Goal: Entertainment & Leisure: Consume media (video, audio)

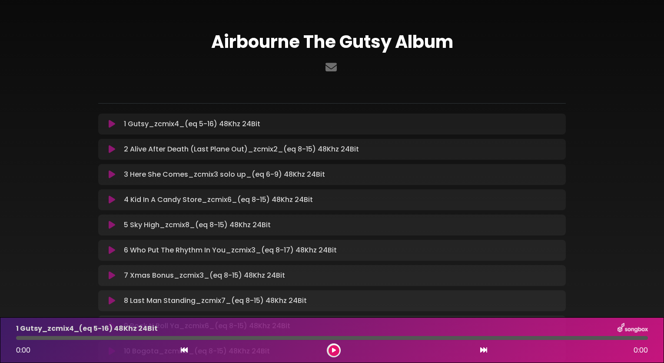
drag, startPoint x: 658, startPoint y: 177, endPoint x: 658, endPoint y: 163, distance: 13.9
click at [658, 163] on div "Airbourne The Gutsy Album" at bounding box center [332, 218] width 664 height 416
drag, startPoint x: 664, startPoint y: 143, endPoint x: 664, endPoint y: 173, distance: 30.4
click at [664, 173] on div "Airbourne The Gutsy Album" at bounding box center [332, 218] width 664 height 416
click at [619, 312] on div "Airbourne The Gutsy Album" at bounding box center [332, 218] width 574 height 416
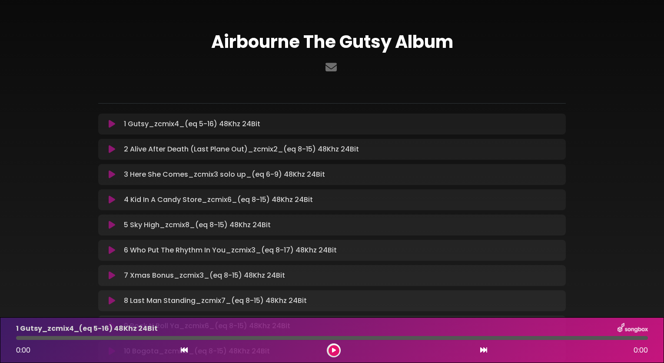
drag, startPoint x: 583, startPoint y: 196, endPoint x: 582, endPoint y: 222, distance: 25.7
click at [582, 222] on div "Airbourne The Gutsy Album" at bounding box center [332, 218] width 574 height 416
drag, startPoint x: 582, startPoint y: 222, endPoint x: 664, endPoint y: 281, distance: 101.2
click at [664, 281] on html "× Airbourne The Gutsy Album ×" at bounding box center [332, 181] width 664 height 363
drag, startPoint x: 657, startPoint y: 213, endPoint x: 658, endPoint y: 250, distance: 37.0
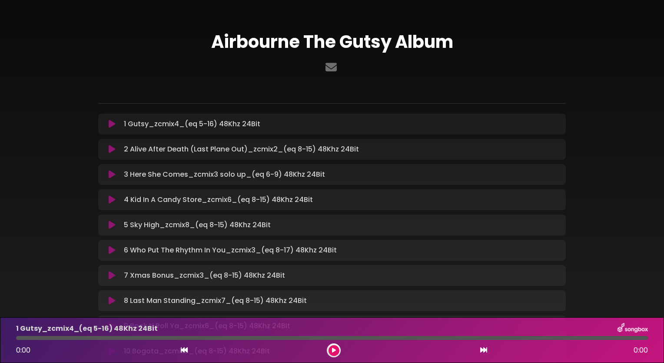
click at [658, 250] on div "Airbourne The Gutsy Album" at bounding box center [332, 218] width 664 height 416
click at [112, 146] on icon at bounding box center [112, 149] width 7 height 9
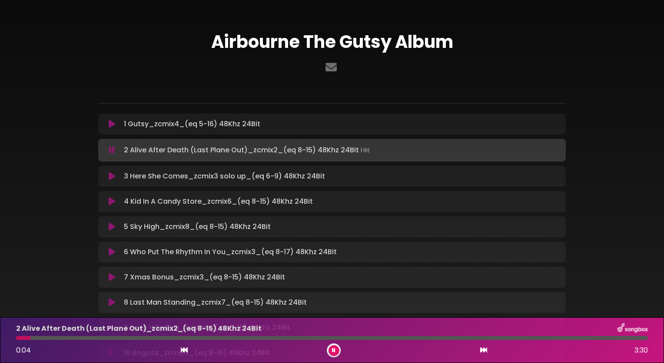
click at [593, 85] on div "Airbourne The Gutsy Album" at bounding box center [332, 219] width 574 height 418
drag, startPoint x: 524, startPoint y: 68, endPoint x: 524, endPoint y: 55, distance: 13.5
click at [524, 55] on div "Airbourne The Gutsy Album" at bounding box center [332, 53] width 478 height 45
drag, startPoint x: 664, startPoint y: 90, endPoint x: 664, endPoint y: 100, distance: 10.0
click at [664, 100] on div "Airbourne The Gutsy Album" at bounding box center [332, 219] width 664 height 418
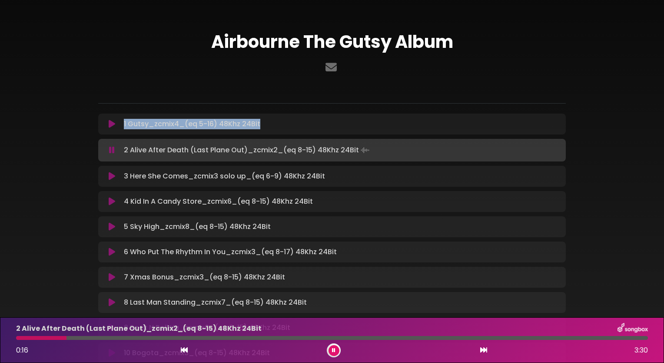
drag, startPoint x: 664, startPoint y: 103, endPoint x: 666, endPoint y: 116, distance: 13.2
click at [664, 116] on html "× Airbourne The Gutsy Album ×" at bounding box center [332, 181] width 664 height 363
drag, startPoint x: 503, startPoint y: 65, endPoint x: 498, endPoint y: 37, distance: 28.6
click at [498, 37] on div "Airbourne The Gutsy Album" at bounding box center [332, 53] width 478 height 45
drag, startPoint x: 95, startPoint y: 337, endPoint x: 80, endPoint y: 338, distance: 14.4
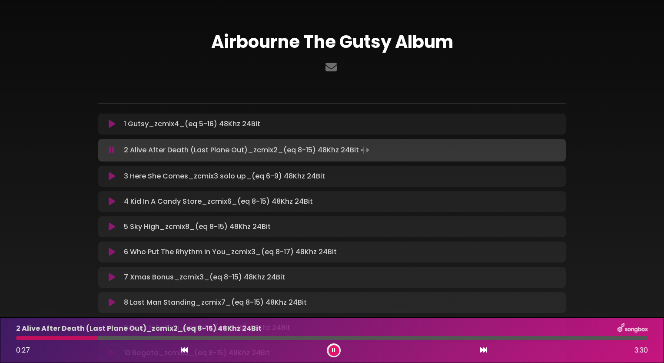
click at [80, 338] on div at bounding box center [332, 338] width 632 height 4
drag, startPoint x: 80, startPoint y: 338, endPoint x: 71, endPoint y: 337, distance: 8.9
click at [71, 337] on div at bounding box center [49, 338] width 67 height 4
click at [185, 350] on icon at bounding box center [184, 349] width 7 height 7
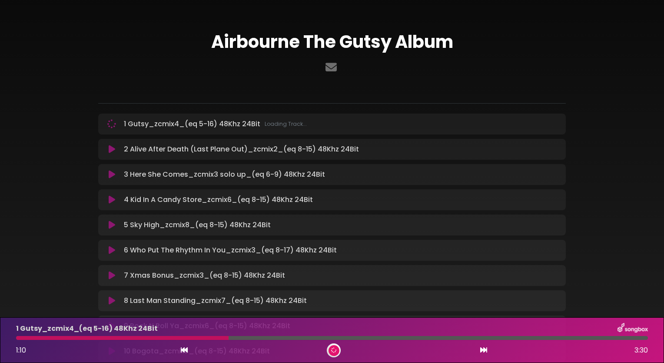
drag, startPoint x: 227, startPoint y: 338, endPoint x: 170, endPoint y: 338, distance: 57.8
click at [170, 338] on div at bounding box center [122, 338] width 213 height 4
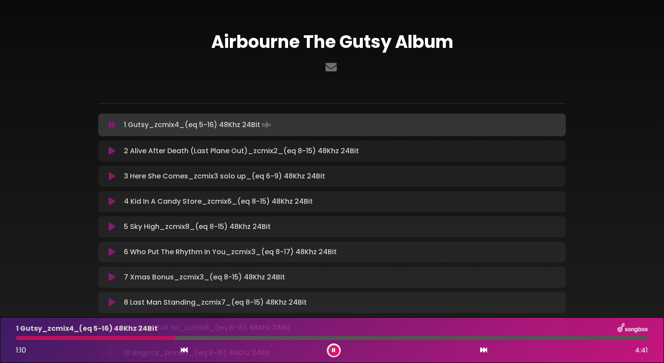
drag, startPoint x: 171, startPoint y: 340, endPoint x: 124, endPoint y: 336, distance: 47.6
click at [124, 336] on div "1 Gutsy_zcmix4_(eq 5-16) 48Khz 24Bit 1:10 4:41" at bounding box center [332, 340] width 643 height 34
drag, startPoint x: 158, startPoint y: 338, endPoint x: 111, endPoint y: 337, distance: 47.4
click at [111, 337] on div at bounding box center [96, 338] width 160 height 4
drag, startPoint x: 105, startPoint y: 337, endPoint x: 99, endPoint y: 338, distance: 5.7
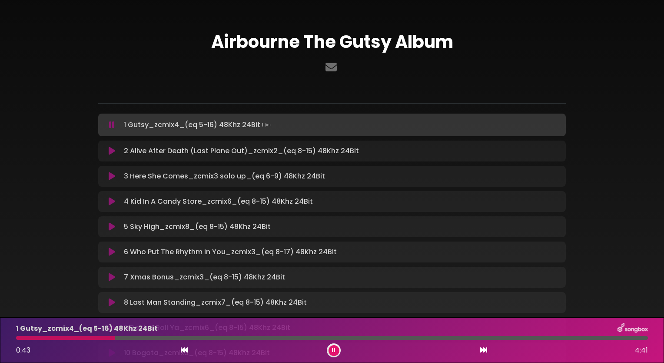
click at [99, 338] on div at bounding box center [332, 338] width 632 height 4
click at [112, 151] on icon at bounding box center [112, 151] width 7 height 9
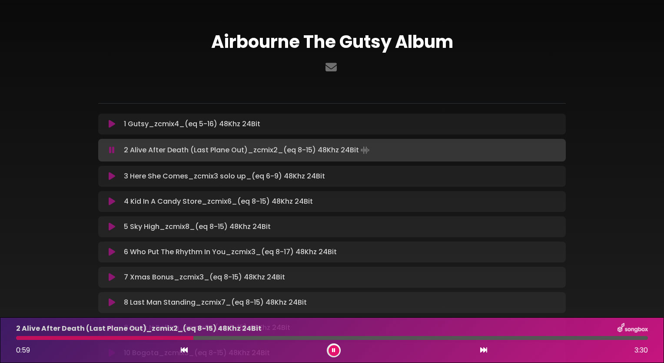
click at [484, 351] on icon at bounding box center [483, 349] width 7 height 7
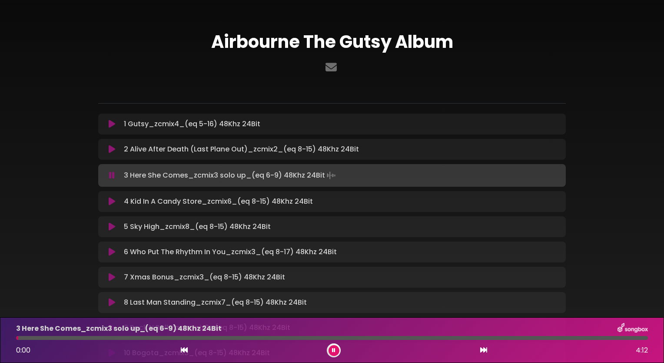
click at [484, 351] on icon at bounding box center [483, 349] width 7 height 7
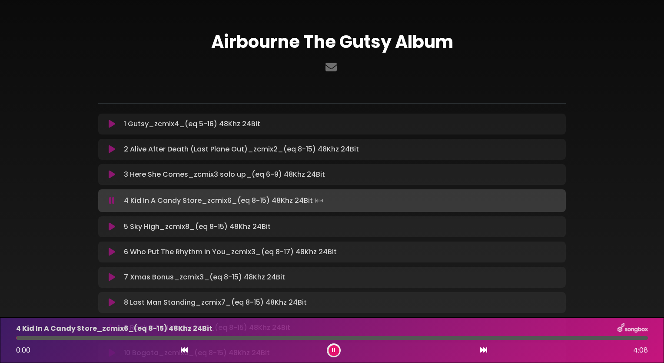
click at [484, 351] on icon at bounding box center [483, 349] width 7 height 7
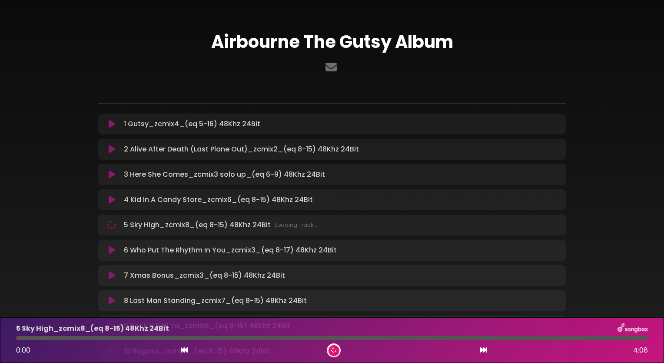
click at [484, 351] on icon at bounding box center [483, 349] width 7 height 7
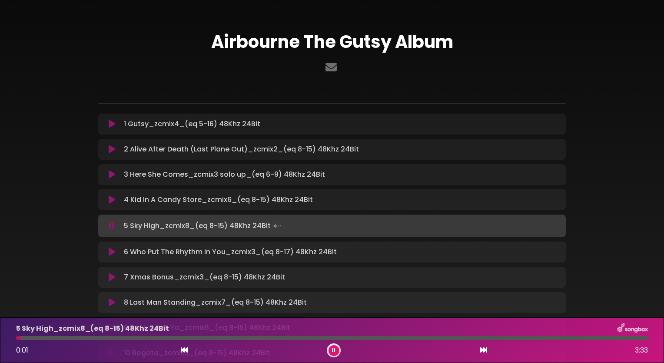
click at [484, 351] on icon at bounding box center [483, 349] width 7 height 7
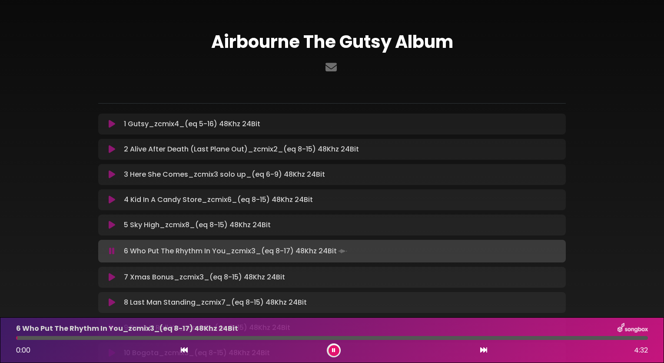
click at [484, 351] on icon at bounding box center [483, 349] width 7 height 7
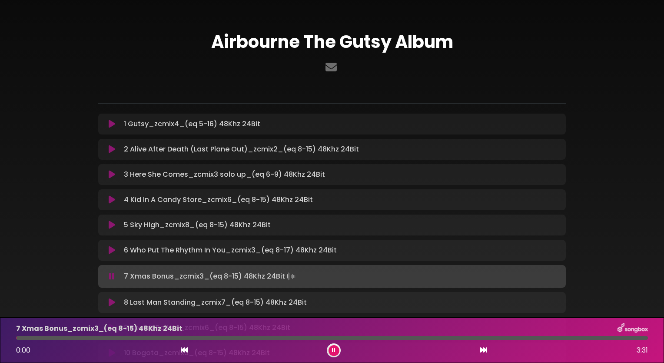
click at [484, 351] on icon at bounding box center [483, 349] width 7 height 7
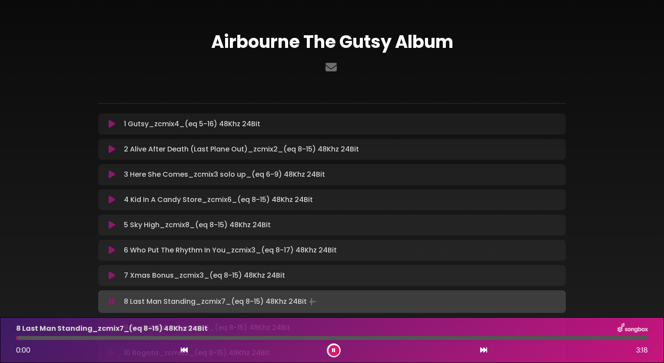
click at [484, 351] on icon at bounding box center [483, 349] width 7 height 7
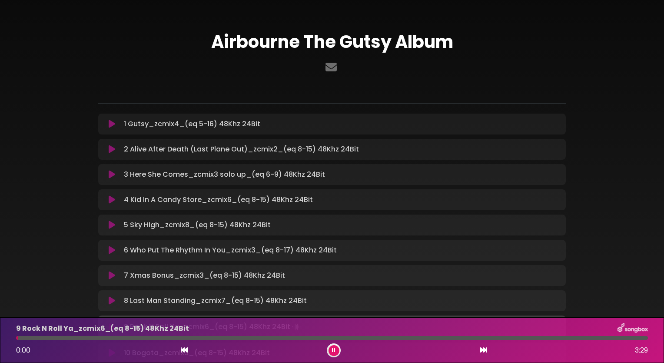
click at [484, 351] on icon at bounding box center [483, 349] width 7 height 7
click at [182, 349] on icon at bounding box center [184, 349] width 7 height 7
click at [485, 350] on icon at bounding box center [483, 349] width 7 height 7
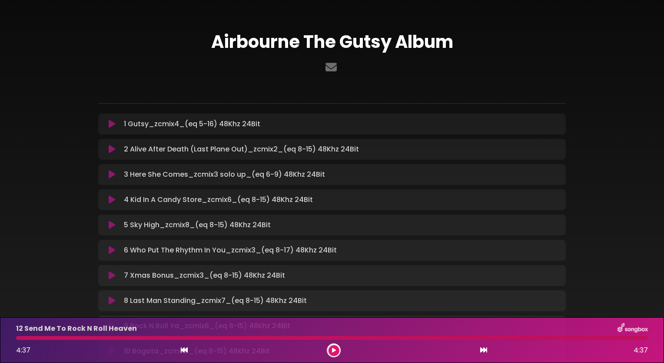
click at [114, 249] on icon at bounding box center [112, 250] width 7 height 9
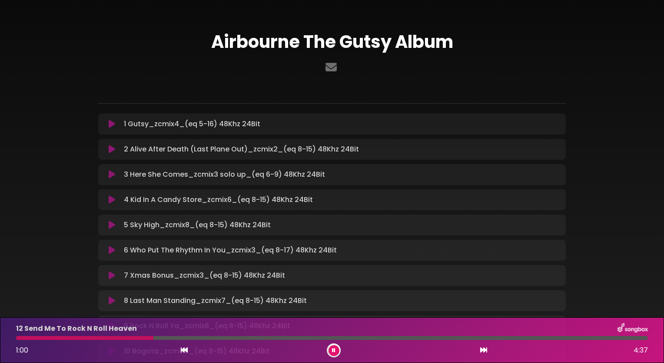
click at [336, 346] on button at bounding box center [334, 350] width 11 height 11
